Goal: Task Accomplishment & Management: Use online tool/utility

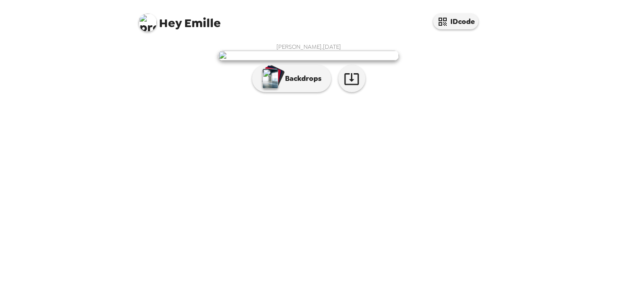
scroll to position [40, 0]
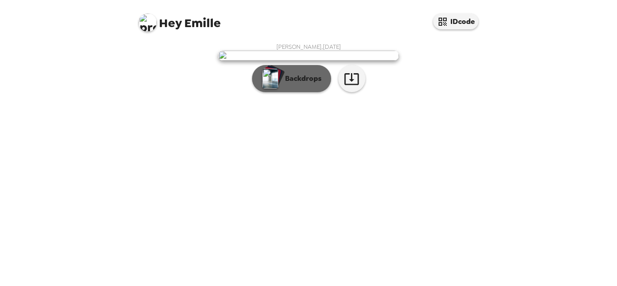
click at [300, 84] on p "Backdrops" at bounding box center [301, 78] width 41 height 11
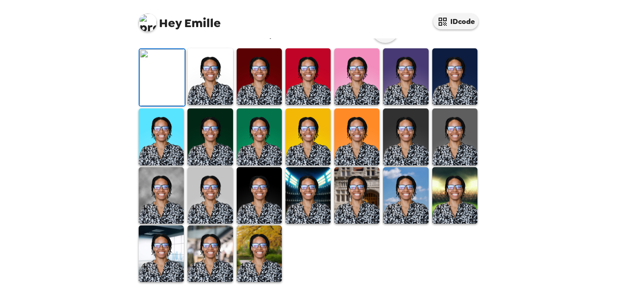
scroll to position [127, 0]
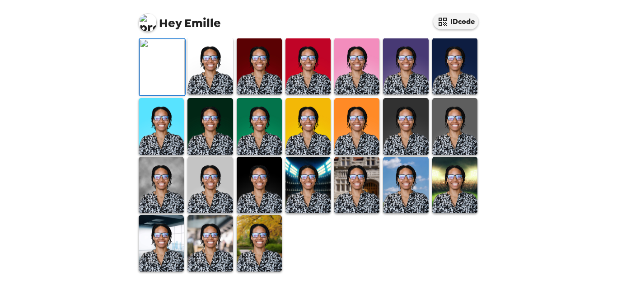
click at [209, 94] on img at bounding box center [209, 66] width 45 height 56
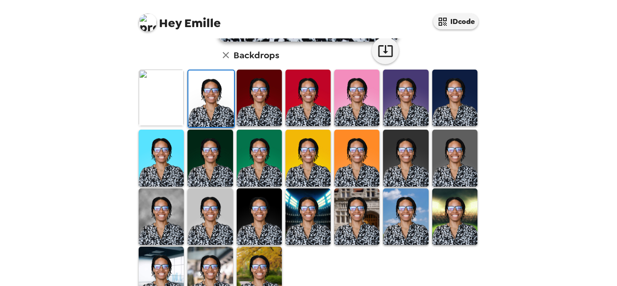
scroll to position [262, 0]
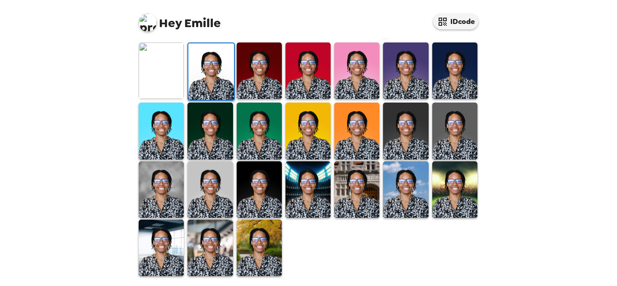
click at [200, 174] on img at bounding box center [209, 189] width 45 height 56
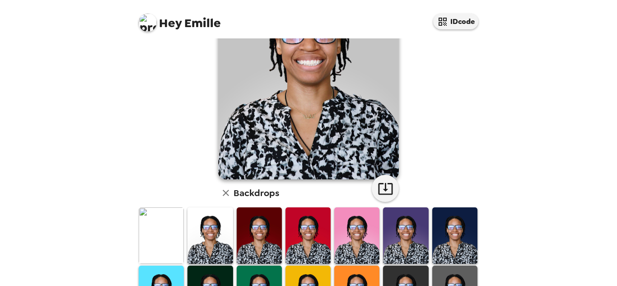
scroll to position [86, 0]
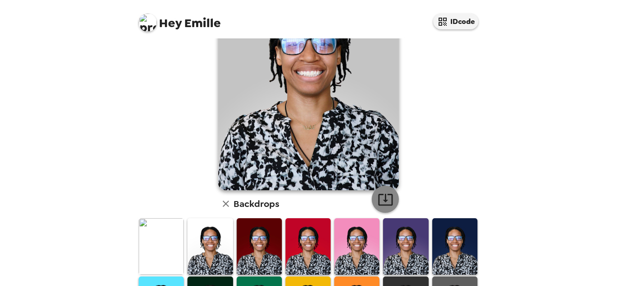
click at [386, 208] on button "button" at bounding box center [385, 199] width 27 height 27
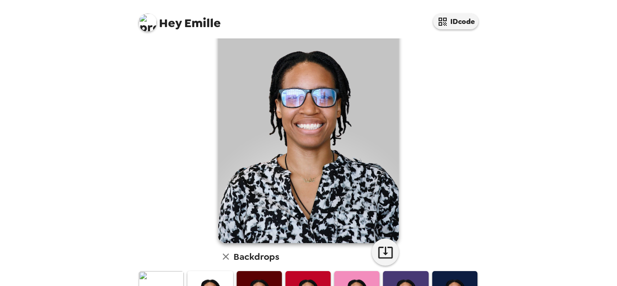
scroll to position [0, 0]
